Goal: Task Accomplishment & Management: Manage account settings

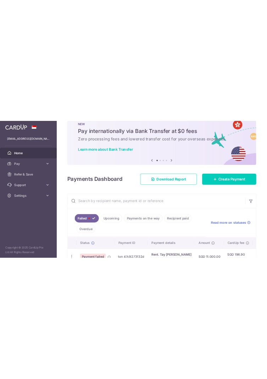
scroll to position [32, 0]
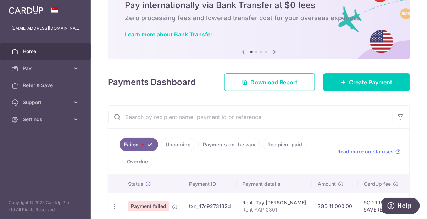
click at [158, 207] on span "Payment failed" at bounding box center [148, 206] width 41 height 10
click at [112, 206] on icon "button" at bounding box center [114, 206] width 7 height 7
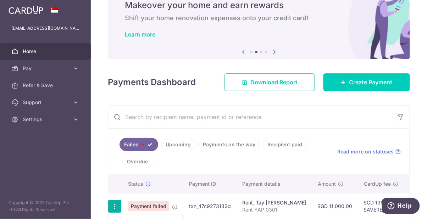
click at [341, 200] on div at bounding box center [213, 109] width 427 height 219
click at [114, 204] on icon "button" at bounding box center [114, 206] width 7 height 7
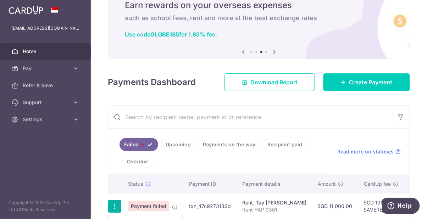
click at [139, 145] on div at bounding box center [213, 109] width 427 height 219
click at [140, 162] on link "Overdue" at bounding box center [137, 161] width 30 height 13
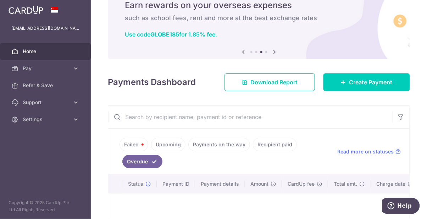
click at [133, 143] on link "Failed" at bounding box center [133, 144] width 29 height 13
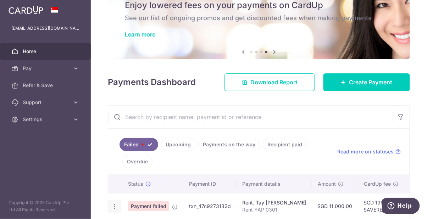
click at [114, 206] on icon "button" at bounding box center [114, 206] width 7 height 7
click at [117, 209] on div at bounding box center [213, 109] width 427 height 219
click at [116, 205] on icon "button" at bounding box center [114, 206] width 7 height 7
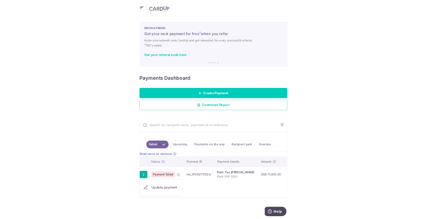
scroll to position [0, 0]
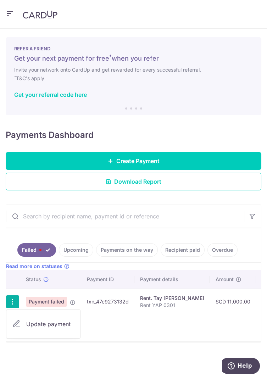
click at [54, 219] on span "Update payment" at bounding box center [50, 324] width 48 height 9
radio input "true"
type input "11,000.00"
type input "Rent YAP 0301"
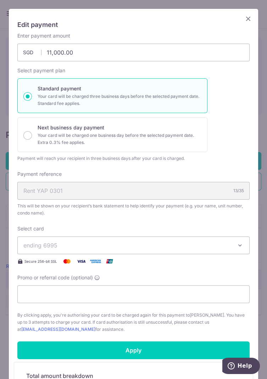
type input "SAVERENT179"
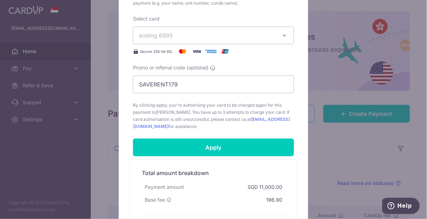
scroll to position [275, 0]
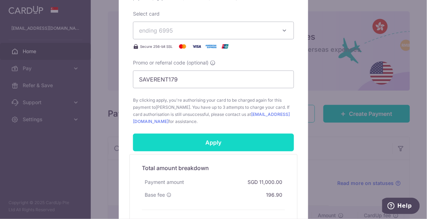
click at [235, 142] on input "Apply" at bounding box center [213, 143] width 161 height 18
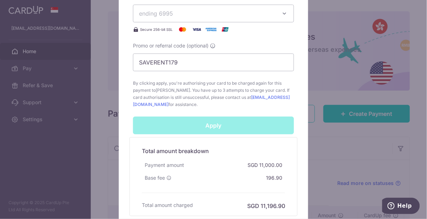
scroll to position [309, 0]
